Goal: Task Accomplishment & Management: Complete application form

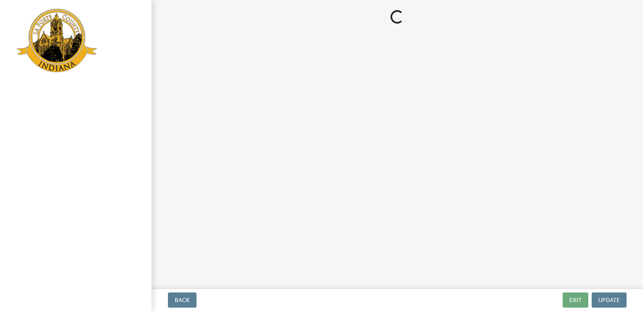
select select "IN"
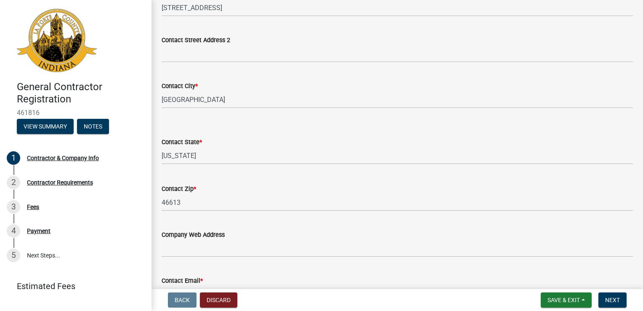
scroll to position [295, 0]
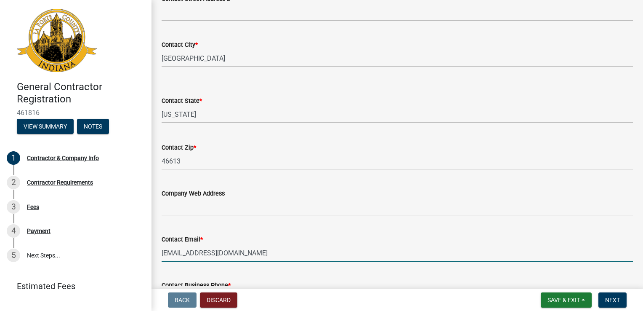
drag, startPoint x: 197, startPoint y: 253, endPoint x: 157, endPoint y: 257, distance: 39.8
click at [157, 256] on div "Contact Email * [EMAIL_ADDRESS][DOMAIN_NAME]" at bounding box center [397, 241] width 484 height 39
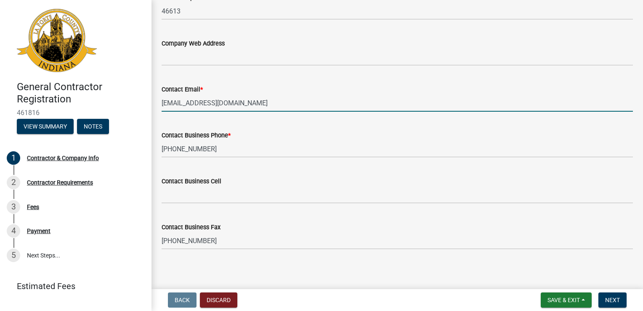
scroll to position [448, 0]
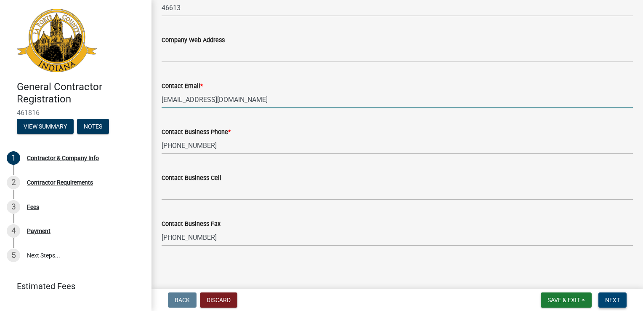
type input "[EMAIL_ADDRESS][DOMAIN_NAME]"
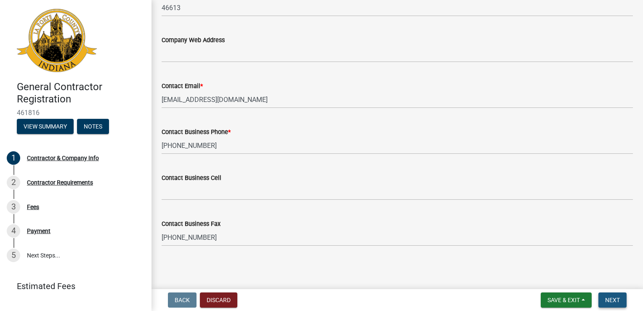
click at [619, 299] on span "Next" at bounding box center [613, 299] width 15 height 7
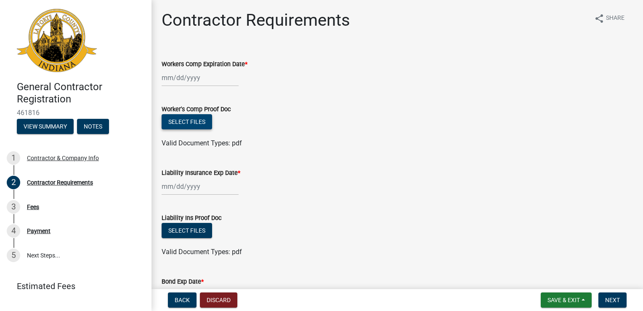
click at [199, 122] on button "Select files" at bounding box center [187, 121] width 51 height 15
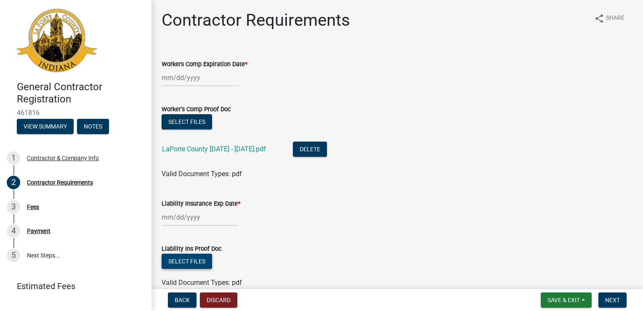
click at [189, 259] on button "Select files" at bounding box center [187, 261] width 51 height 15
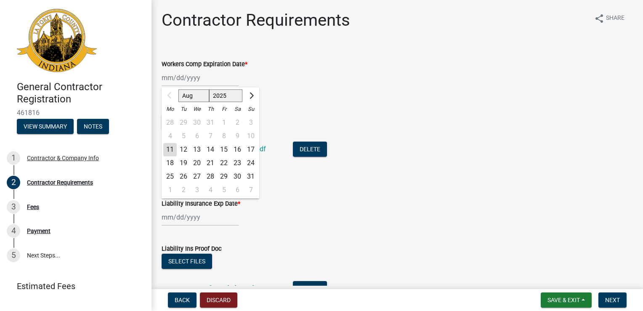
click at [183, 77] on div "Aug Sep Oct Nov [DATE] 2026 2027 2028 2029 2030 2031 2032 2033 2034 2035 2036 2…" at bounding box center [200, 77] width 77 height 17
type input "[DATE]"
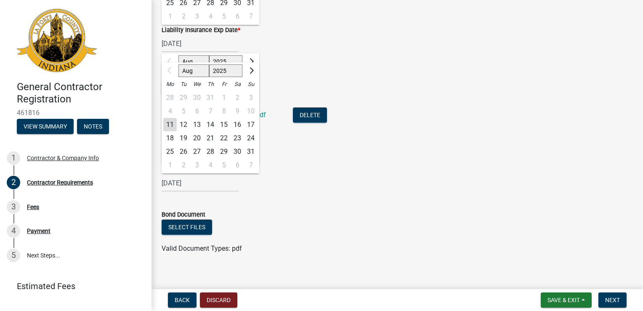
click at [278, 178] on div "[DATE] Aug Sep Oct Nov [DATE] 2026 2027 2028 2029 2030 2031 2032 2033 2034 2035…" at bounding box center [398, 182] width 472 height 17
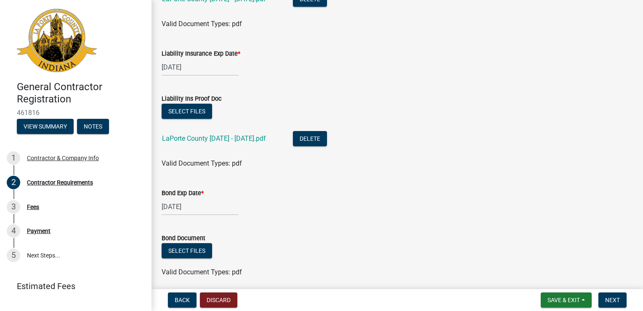
scroll to position [182, 0]
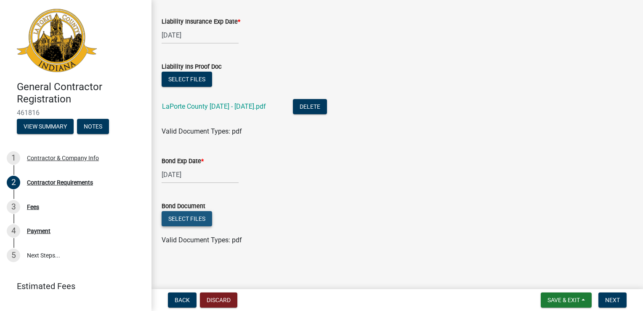
click at [189, 220] on button "Select files" at bounding box center [187, 218] width 51 height 15
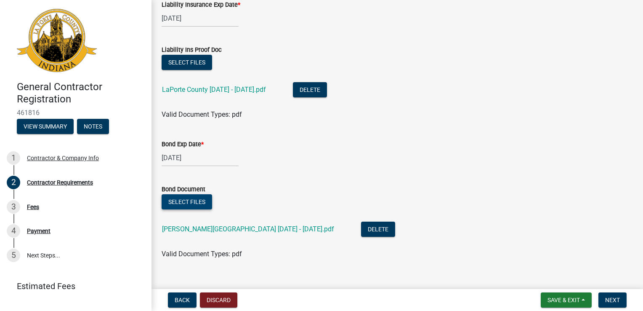
scroll to position [212, 0]
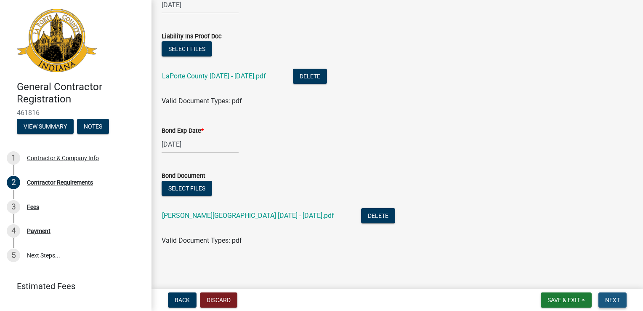
click at [616, 302] on span "Next" at bounding box center [613, 299] width 15 height 7
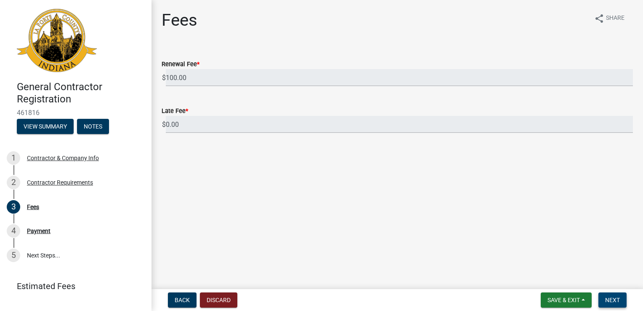
click at [615, 299] on span "Next" at bounding box center [613, 299] width 15 height 7
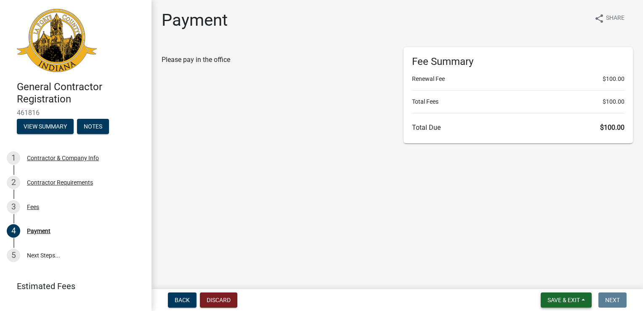
click at [565, 299] on span "Save & Exit" at bounding box center [564, 299] width 32 height 7
click at [556, 280] on button "Save & Exit" at bounding box center [558, 278] width 67 height 20
